Goal: Information Seeking & Learning: Learn about a topic

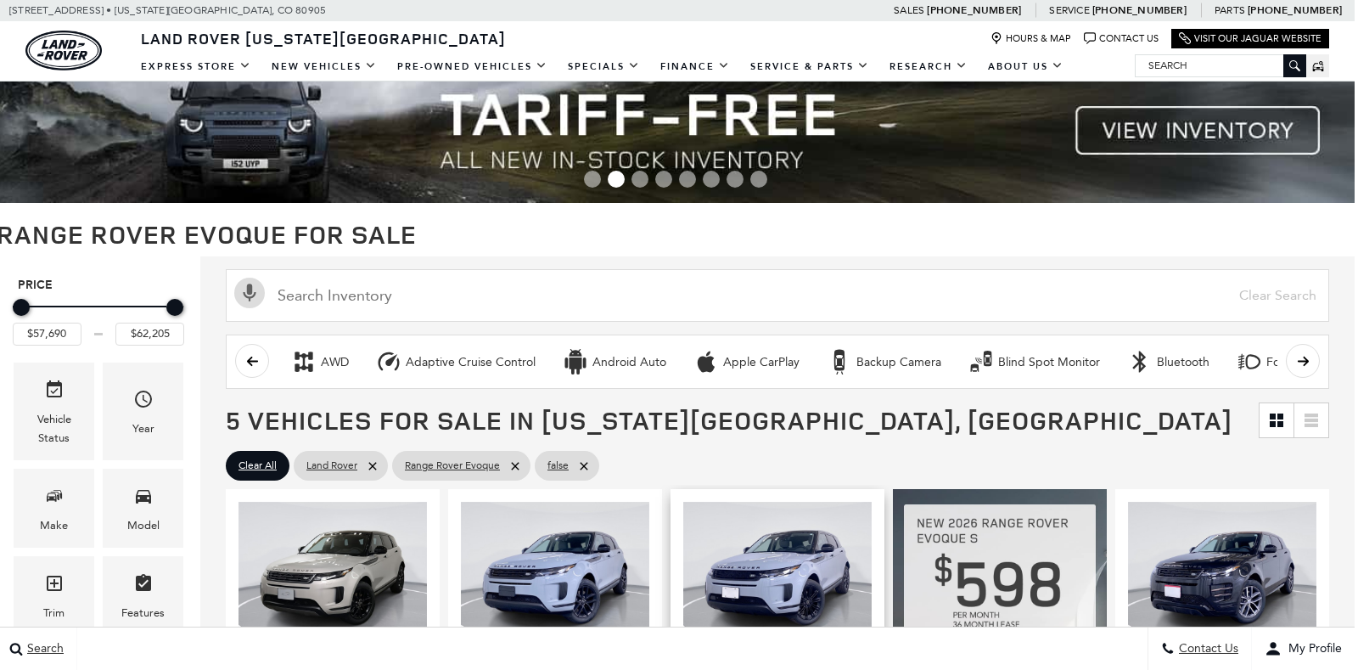
drag, startPoint x: 923, startPoint y: 646, endPoint x: 846, endPoint y: 570, distance: 107.4
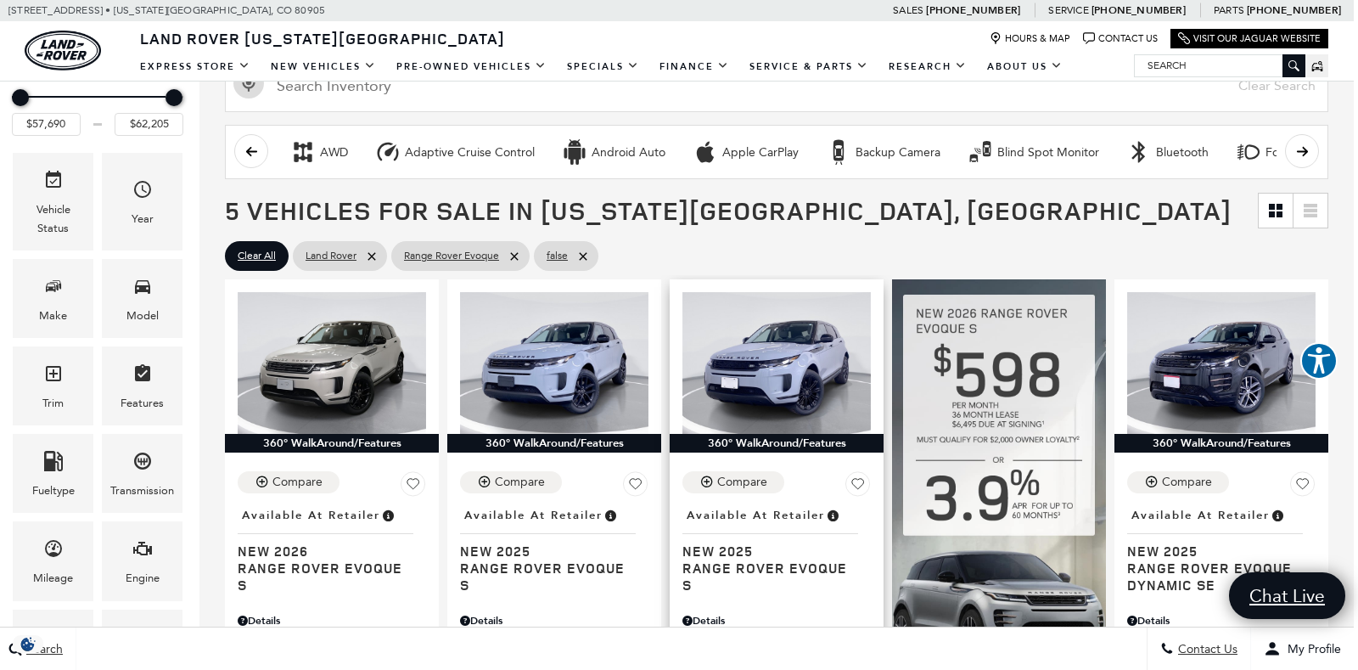
scroll to position [242, 4]
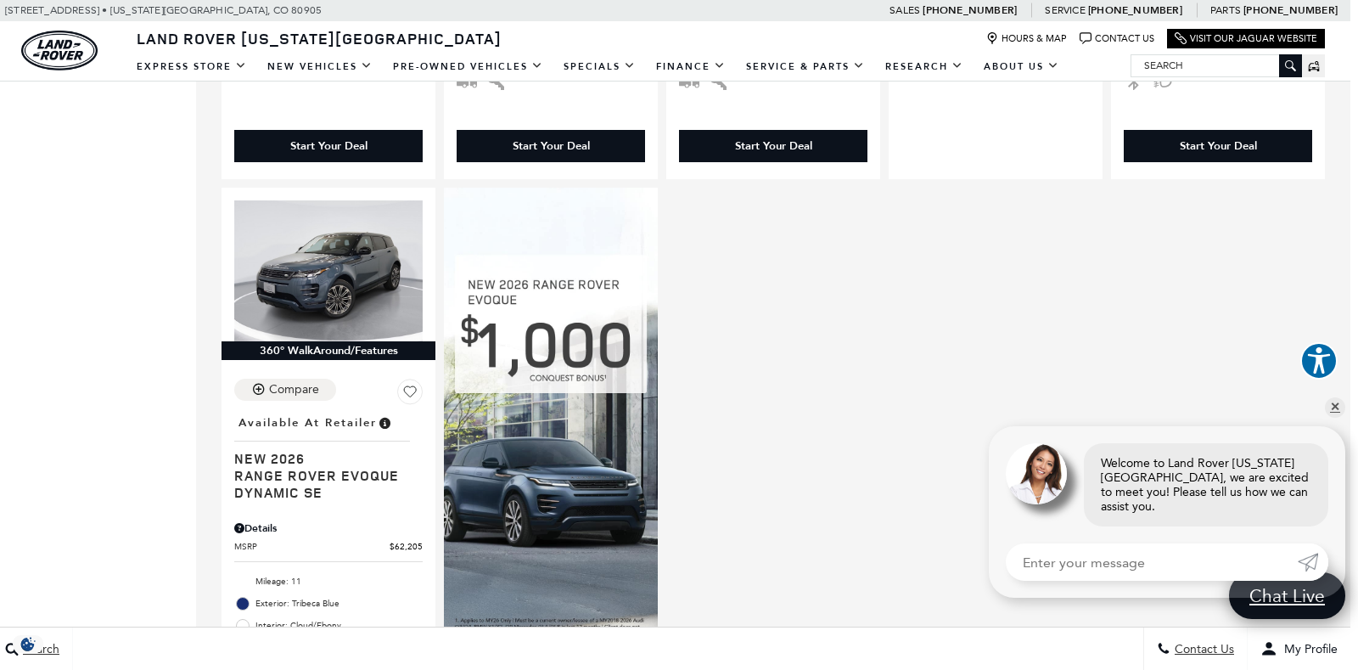
click at [1161, 242] on div "360° WalkAround/Features Compare Location : Available at Retailer New 2026 Rang…" at bounding box center [773, 165] width 1112 height 1303
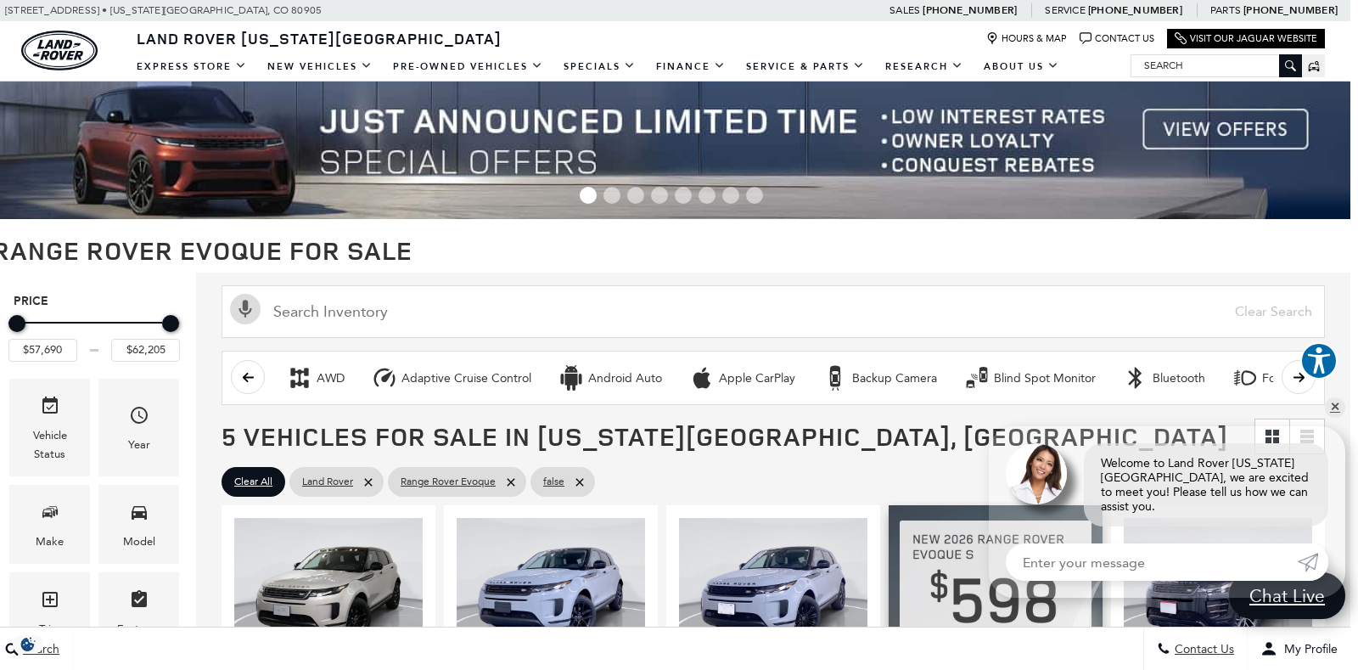
scroll to position [8, 8]
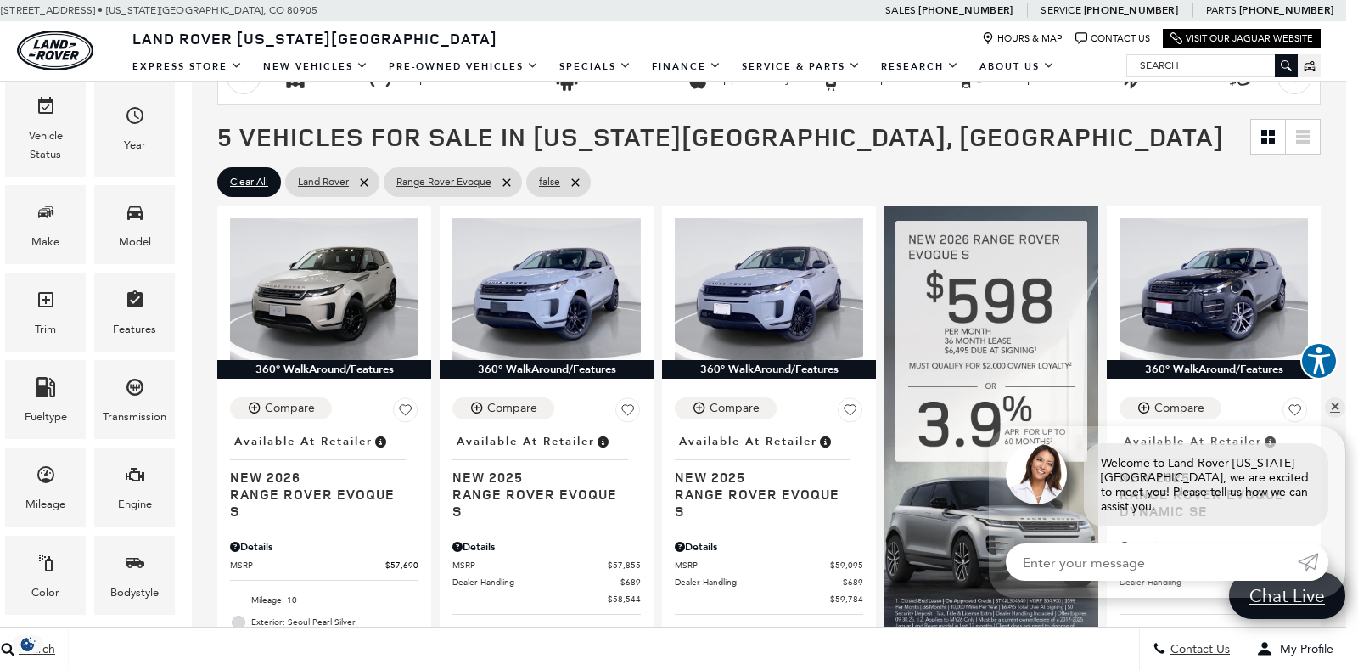
scroll to position [308, 12]
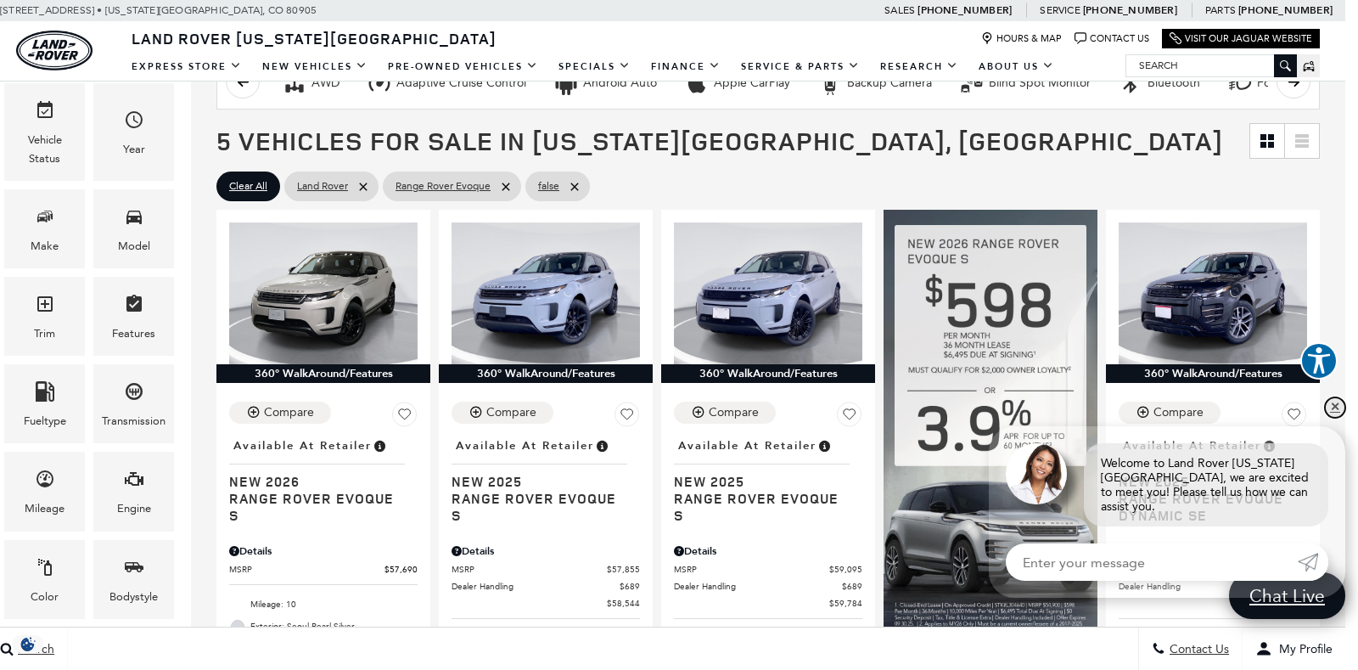
click at [1334, 411] on link "✕" at bounding box center [1335, 407] width 20 height 20
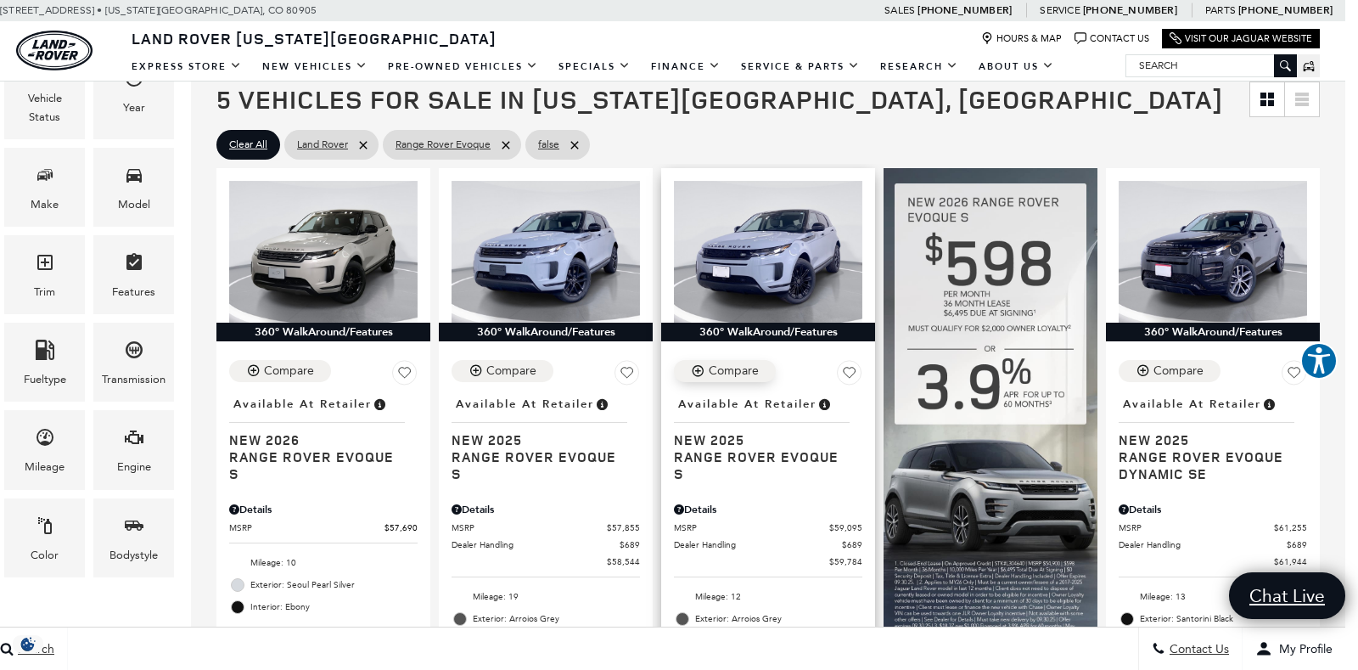
scroll to position [345, 13]
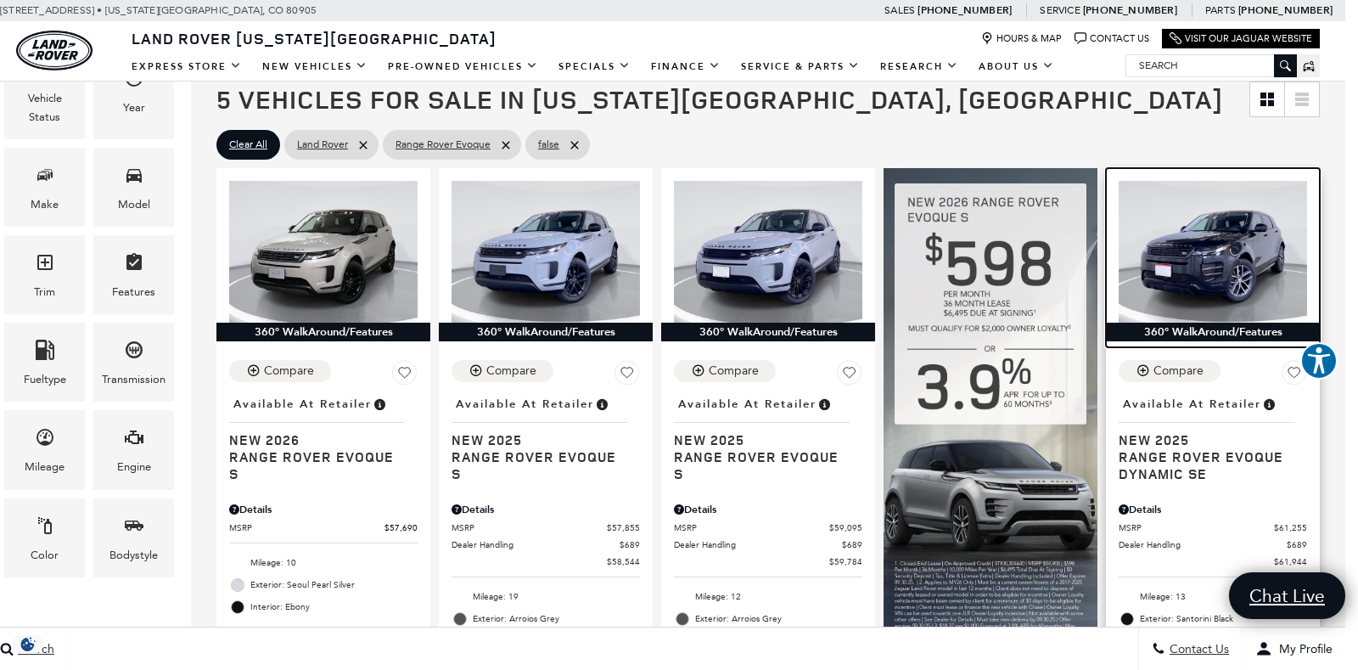
click at [1204, 258] on img at bounding box center [1213, 252] width 188 height 142
click at [1206, 263] on img at bounding box center [1213, 252] width 188 height 142
